Goal: Browse casually

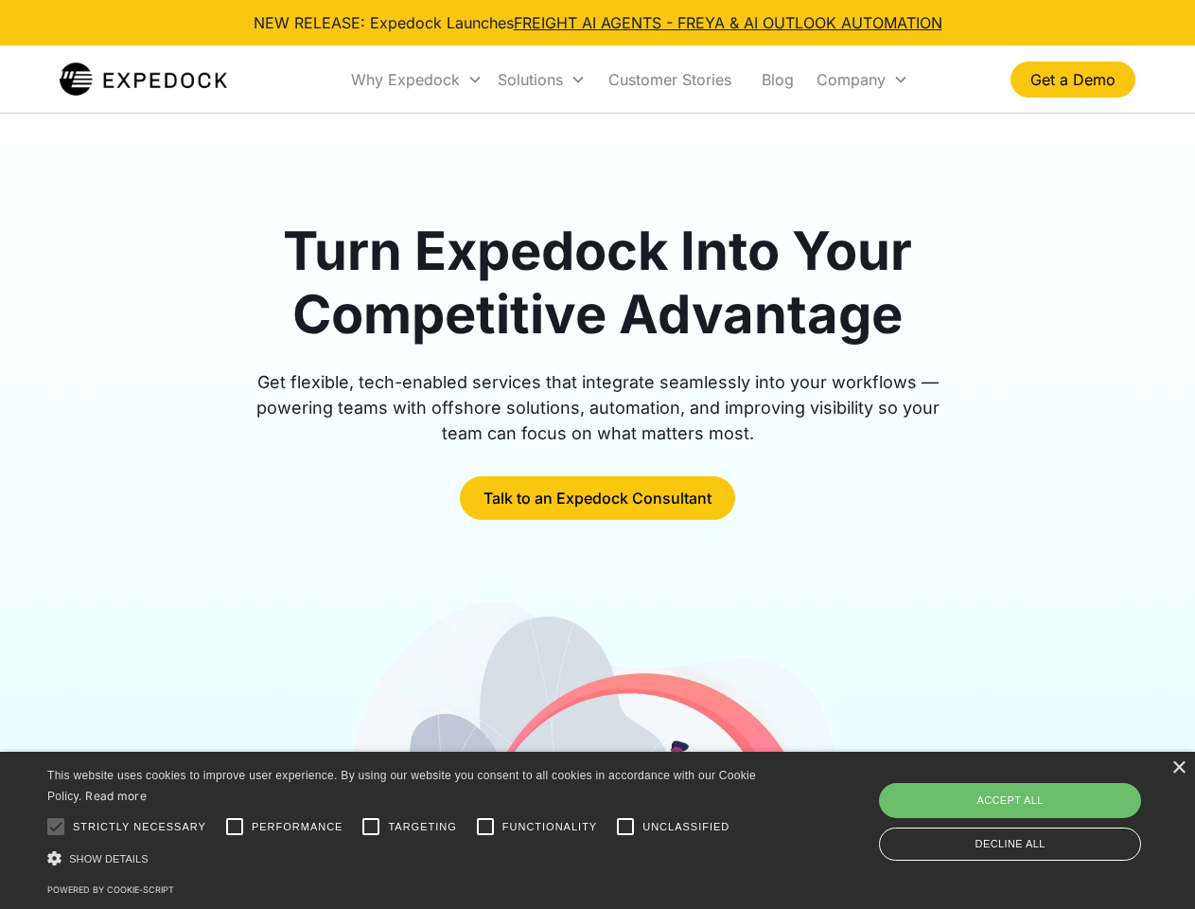
click at [417, 79] on div "Why Expedock" at bounding box center [405, 79] width 109 height 19
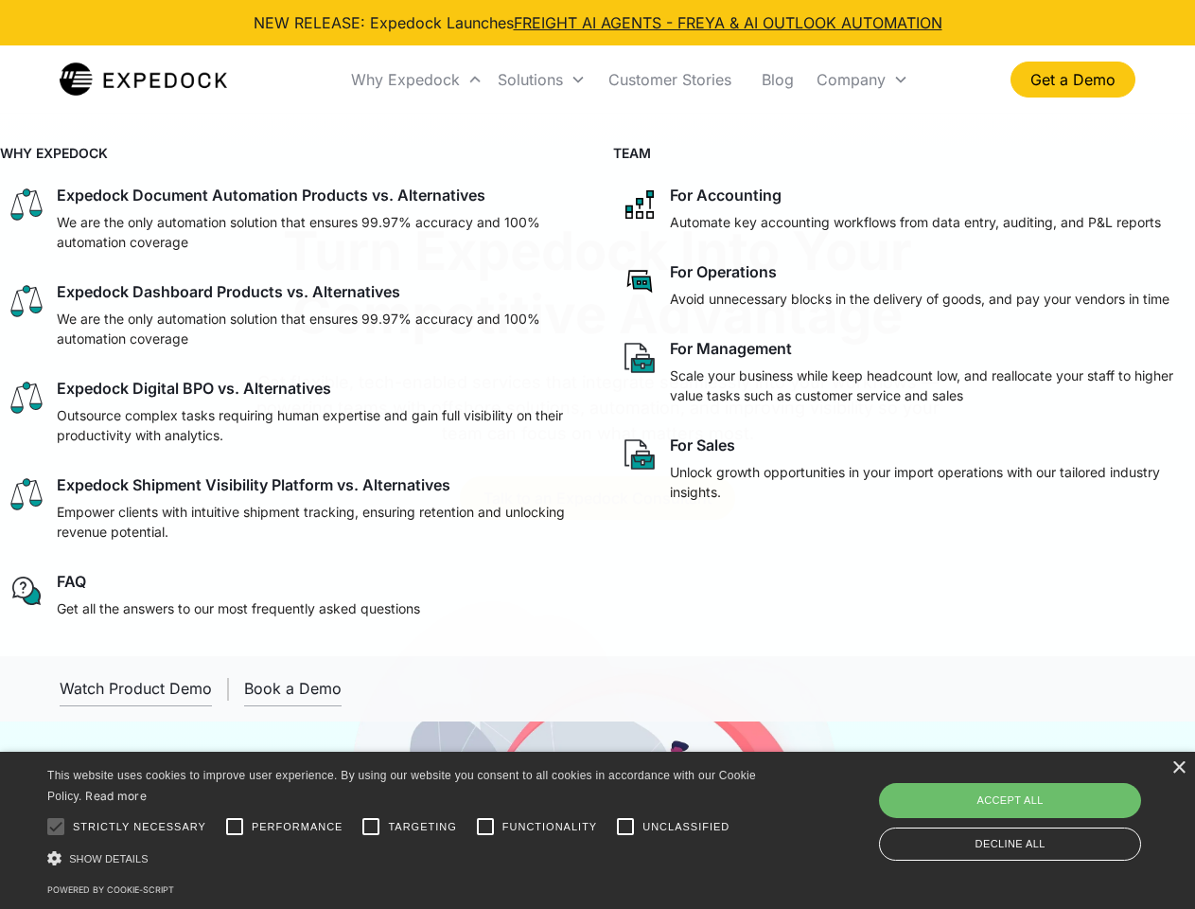
click at [541, 79] on div "Solutions" at bounding box center [530, 79] width 65 height 19
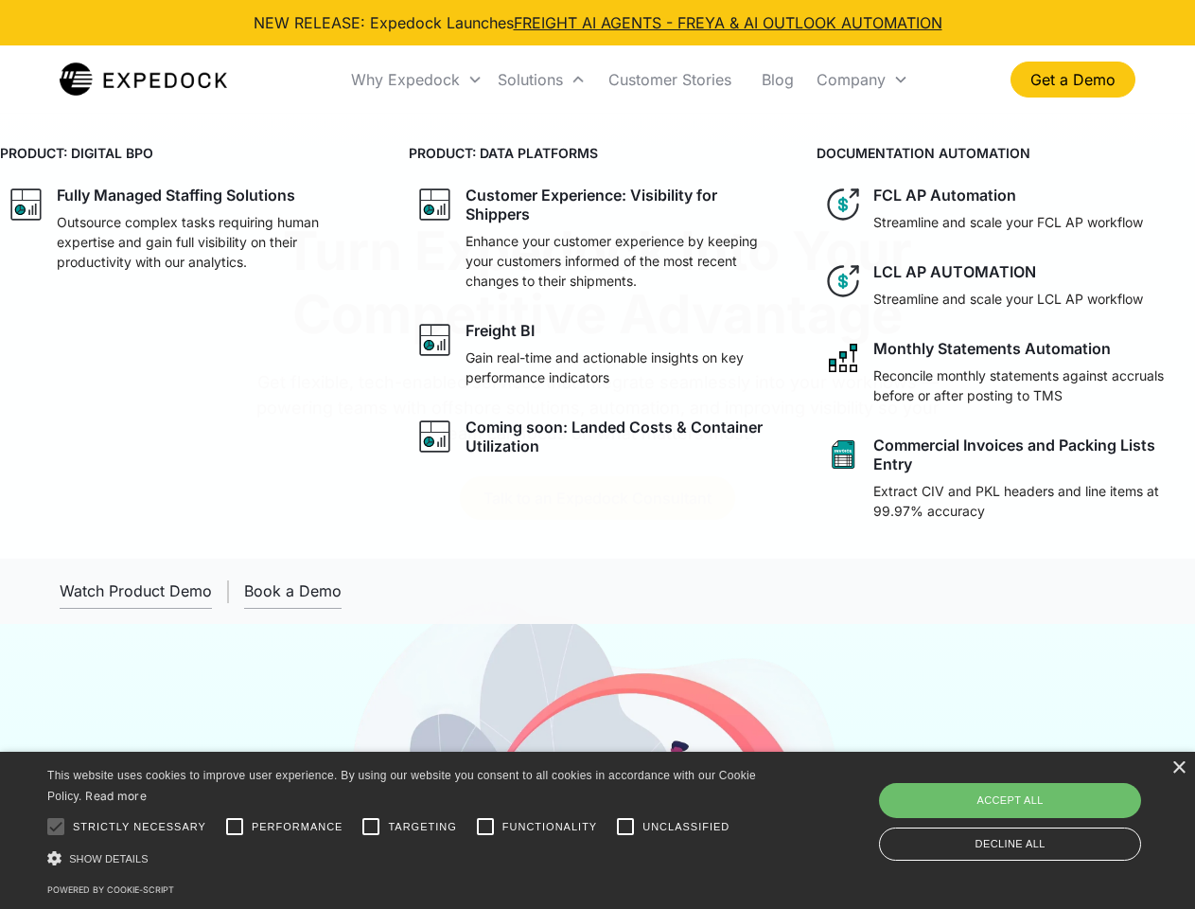
click at [862, 79] on div "Company" at bounding box center [851, 79] width 69 height 19
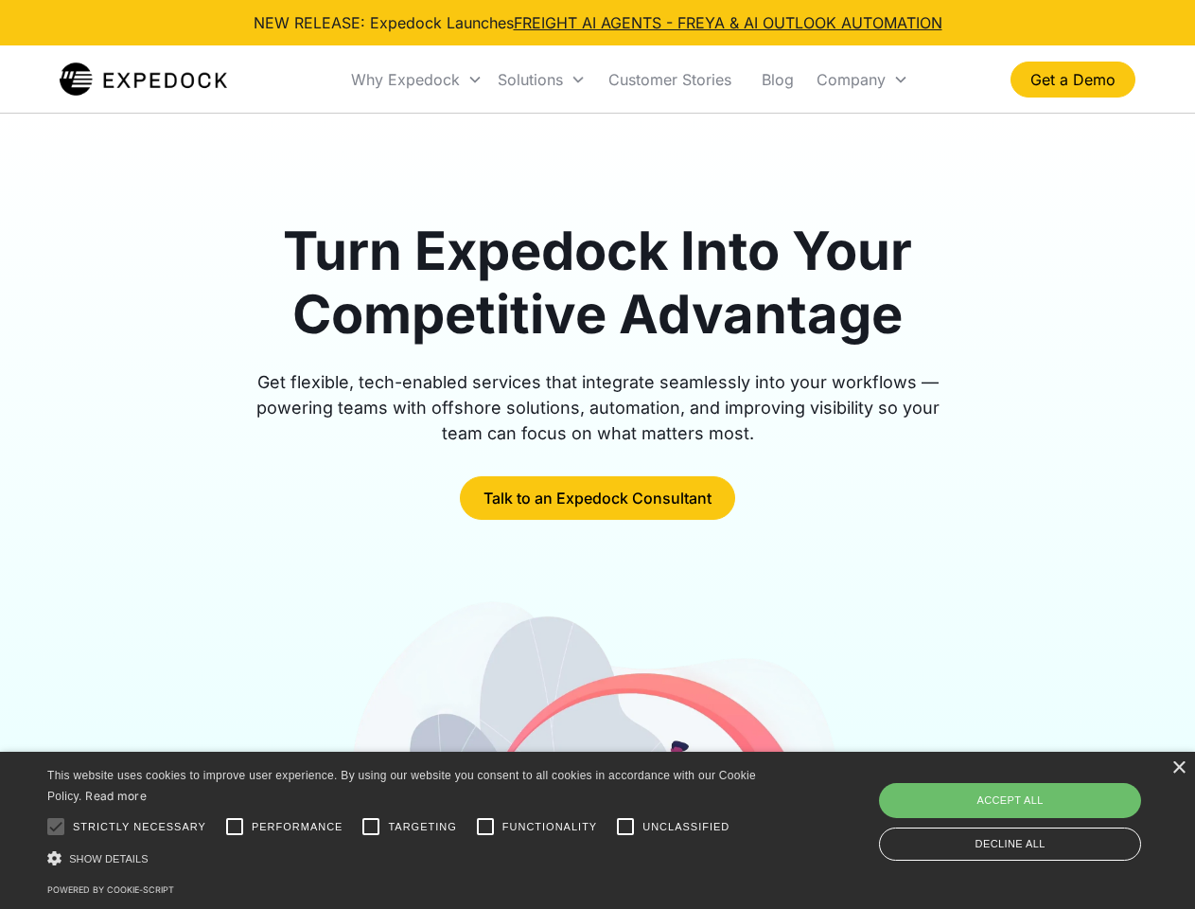
click at [56, 826] on div at bounding box center [56, 826] width 38 height 38
click at [235, 826] on input "Performance" at bounding box center [235, 826] width 38 height 38
checkbox input "true"
click at [371, 826] on input "Targeting" at bounding box center [371, 826] width 38 height 38
checkbox input "true"
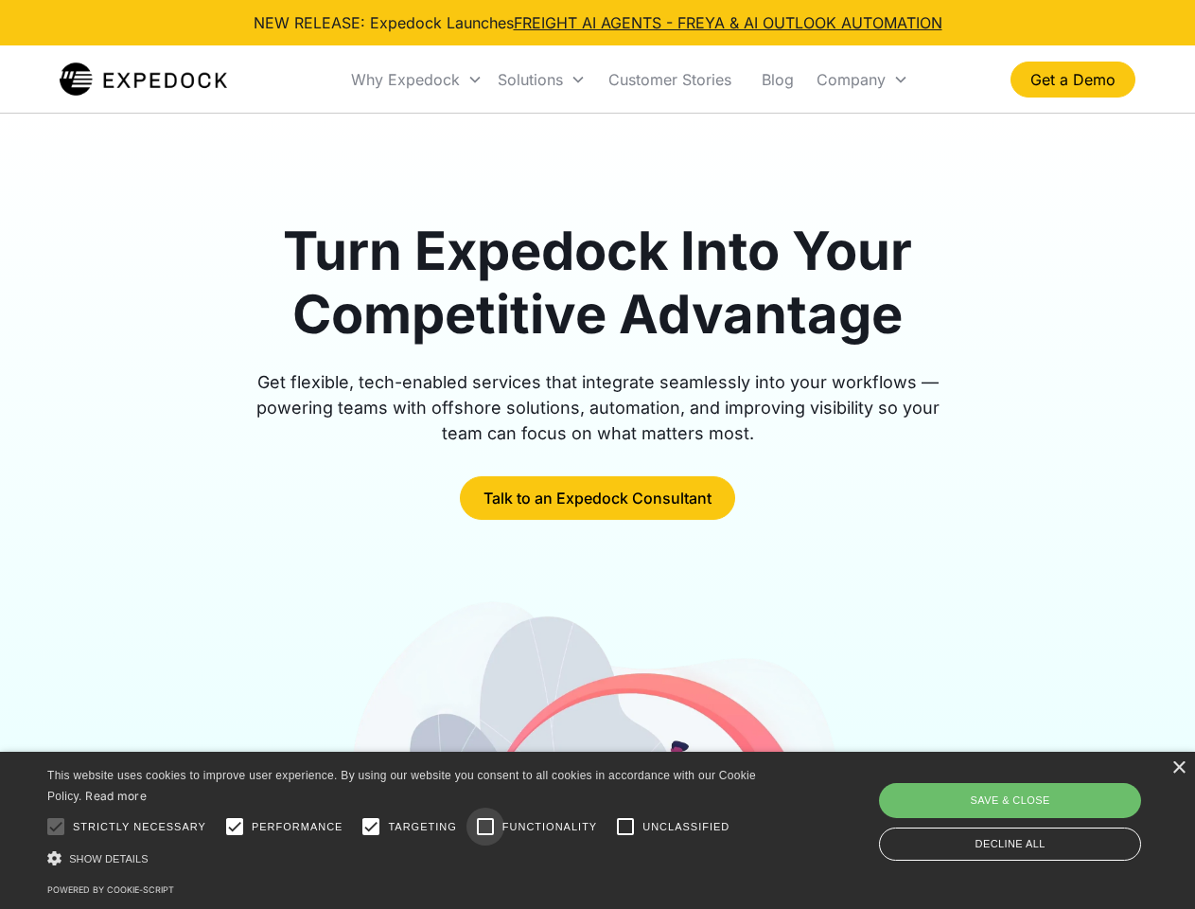
click at [486, 826] on input "Functionality" at bounding box center [486, 826] width 38 height 38
checkbox input "true"
click at [626, 826] on input "Unclassified" at bounding box center [626, 826] width 38 height 38
checkbox input "true"
click at [405, 857] on div "Show details Hide details" at bounding box center [404, 858] width 715 height 20
